Goal: Entertainment & Leisure: Consume media (video, audio)

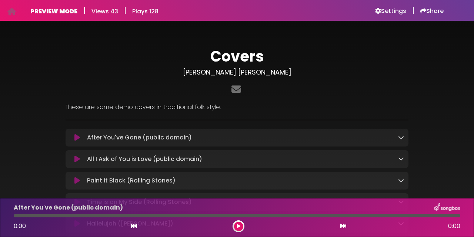
click at [315, 67] on div "Covers [PERSON_NAME] [PERSON_NAME]" at bounding box center [237, 71] width 352 height 49
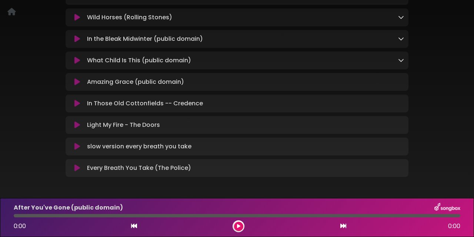
scroll to position [267, 0]
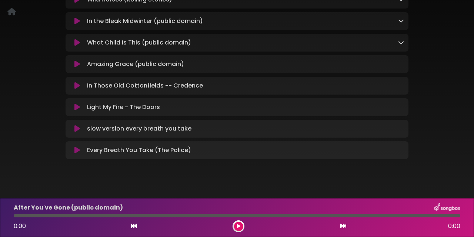
click at [76, 154] on icon at bounding box center [77, 149] width 6 height 7
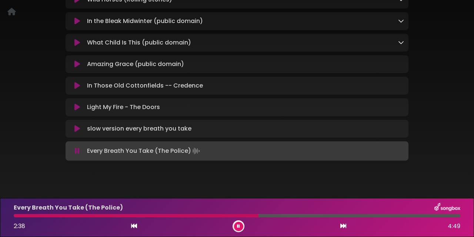
click at [77, 132] on icon at bounding box center [77, 128] width 6 height 7
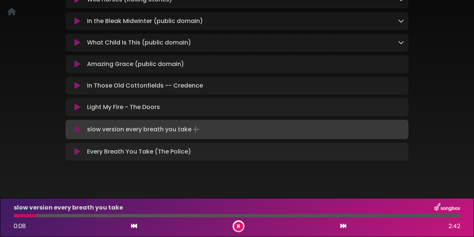
click at [15, 215] on div at bounding box center [25, 215] width 23 height 3
click at [15, 215] on div at bounding box center [16, 215] width 4 height 3
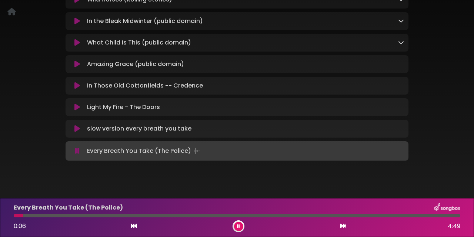
click at [77, 131] on icon at bounding box center [77, 128] width 6 height 7
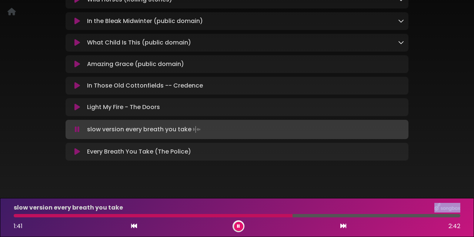
drag, startPoint x: 19, startPoint y: 214, endPoint x: 300, endPoint y: 208, distance: 281.1
click at [300, 208] on div "slow version every breath you take 1:41 2:42" at bounding box center [236, 217] width 455 height 29
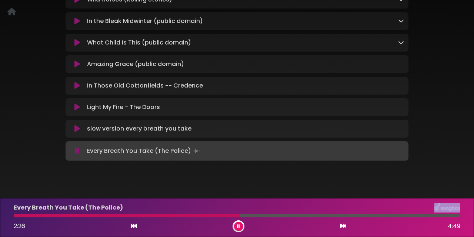
click at [240, 227] on icon at bounding box center [238, 226] width 3 height 4
